Goal: Task Accomplishment & Management: Use online tool/utility

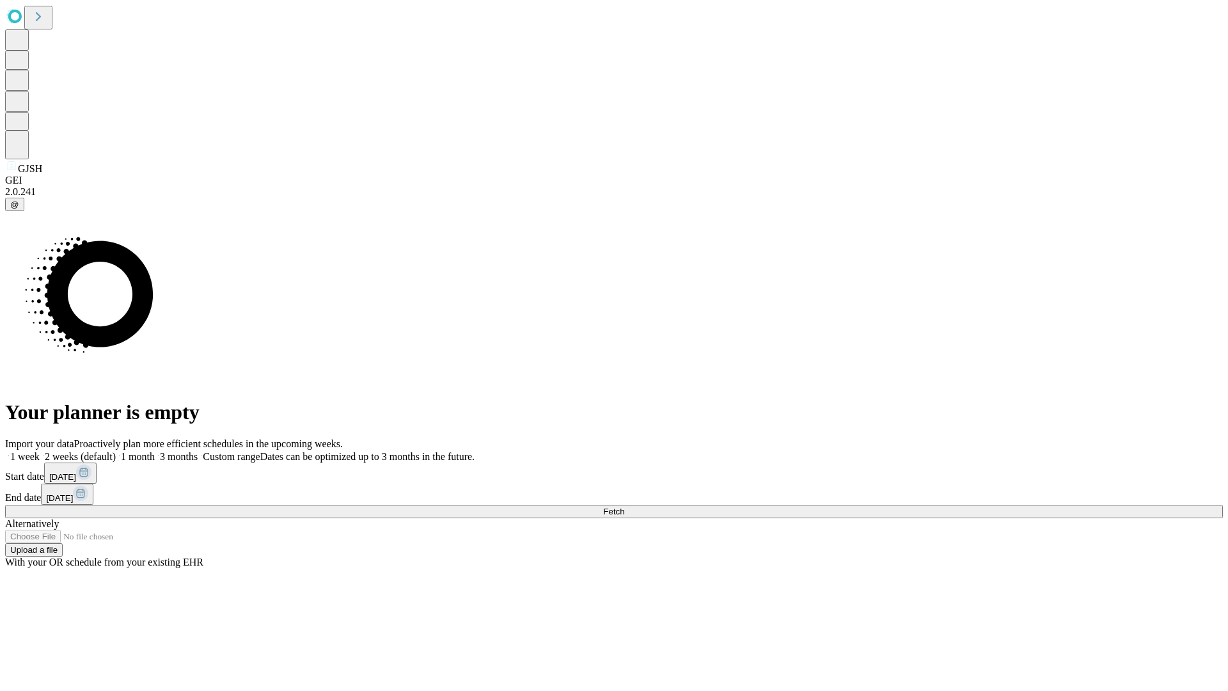
click at [624, 506] on span "Fetch" at bounding box center [613, 511] width 21 height 10
